Goal: Check status: Check status

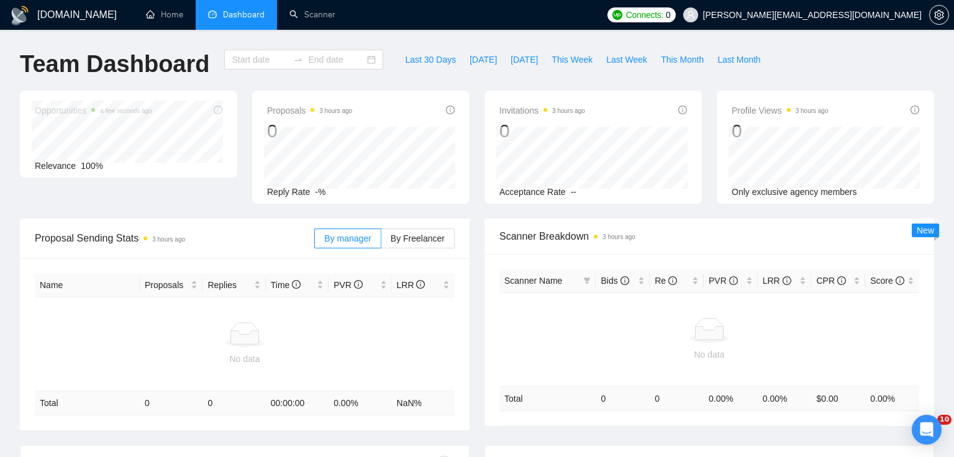
type input "[DATE]"
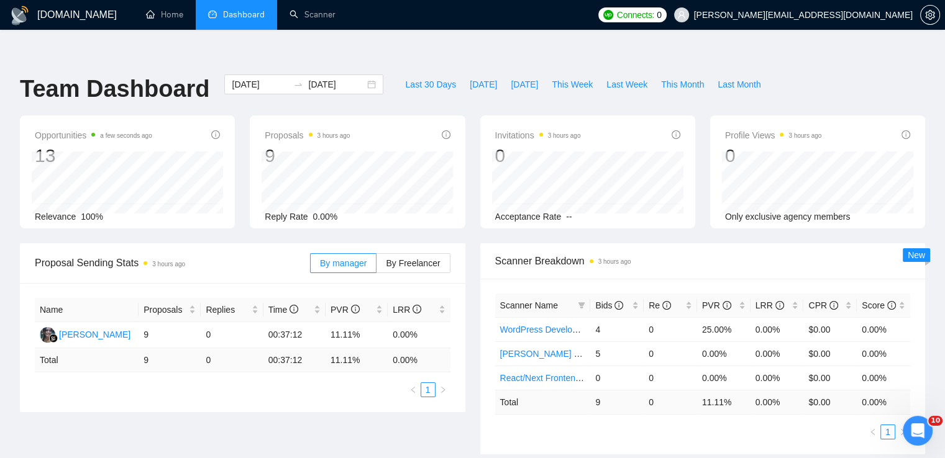
click at [654, 19] on span "Connects:" at bounding box center [635, 15] width 37 height 14
click at [473, 78] on span "[DATE]" at bounding box center [483, 85] width 27 height 14
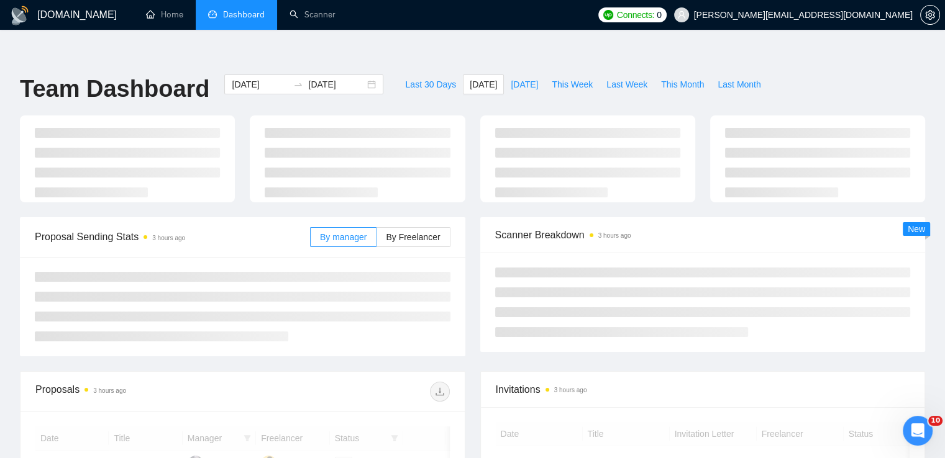
type input "2025-08-30"
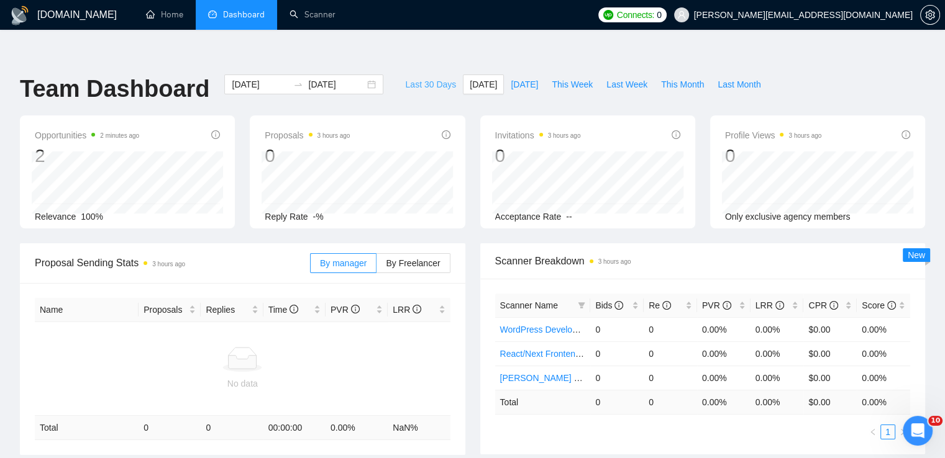
click at [417, 78] on span "Last 30 Days" at bounding box center [430, 85] width 51 height 14
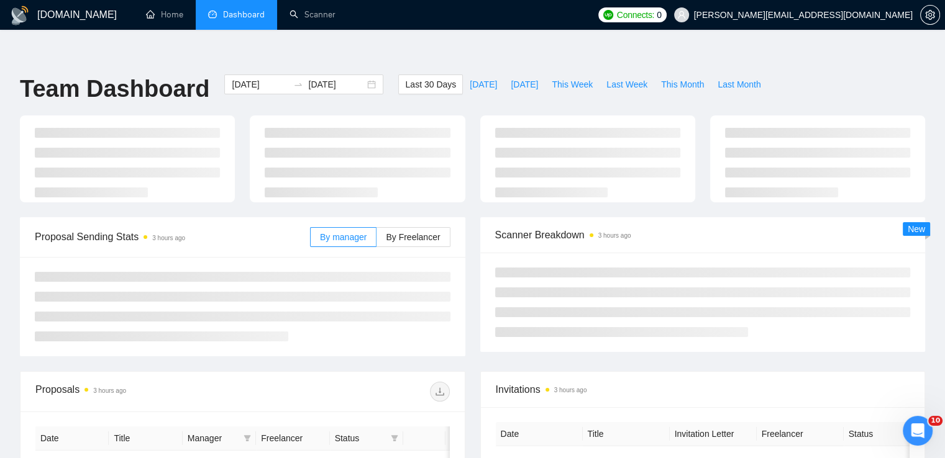
type input "2025-07-31"
